Goal: Register for event/course

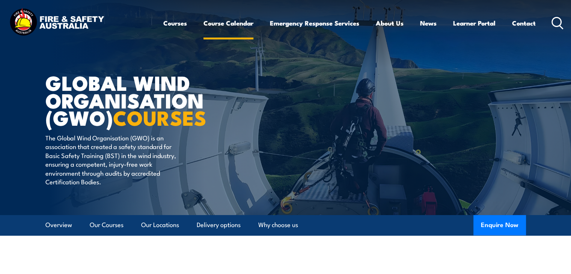
click at [234, 25] on link "Course Calendar" at bounding box center [228, 23] width 50 height 20
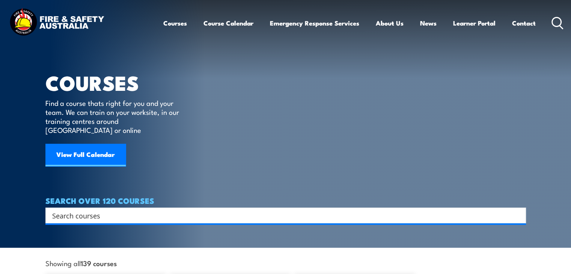
click at [88, 213] on div "Search" at bounding box center [285, 215] width 480 height 16
click at [92, 210] on input "Search input" at bounding box center [280, 215] width 457 height 11
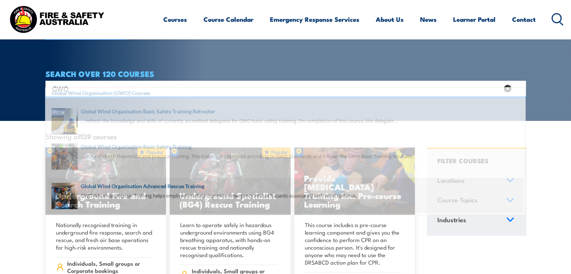
scroll to position [136, 0]
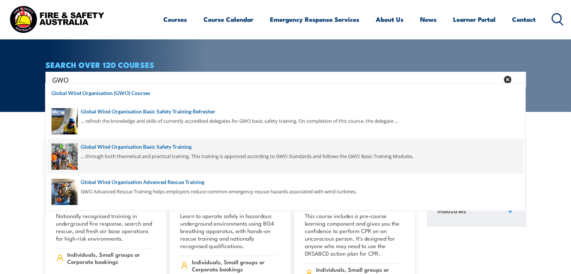
type input "GWO"
click at [159, 152] on span at bounding box center [285, 155] width 476 height 35
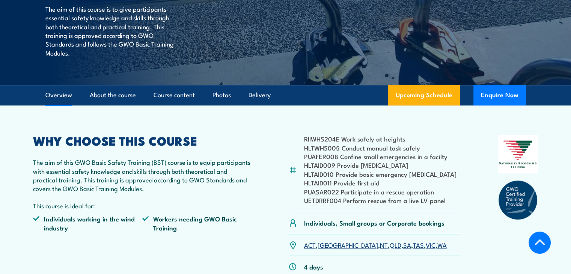
scroll to position [246, 0]
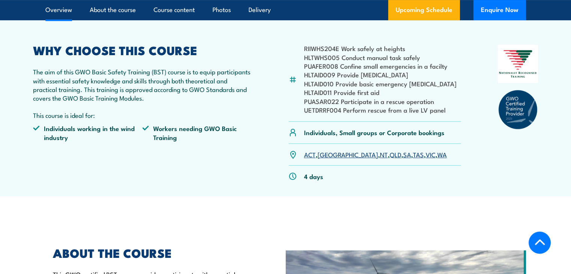
click at [403, 155] on link "SA" at bounding box center [407, 154] width 8 height 9
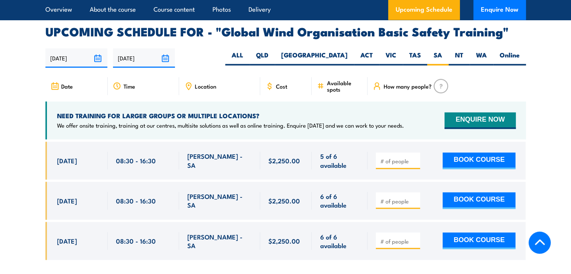
scroll to position [1203, 0]
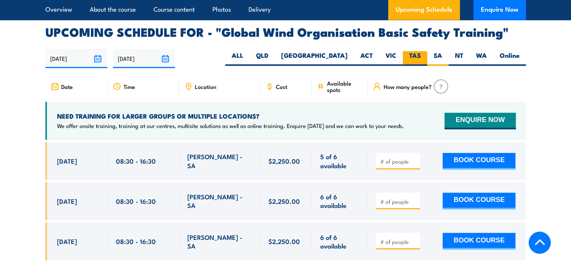
click at [421, 51] on label "TAS" at bounding box center [415, 58] width 24 height 15
click at [421, 51] on input "TAS" at bounding box center [423, 53] width 5 height 5
radio input "true"
